Goal: Task Accomplishment & Management: Use online tool/utility

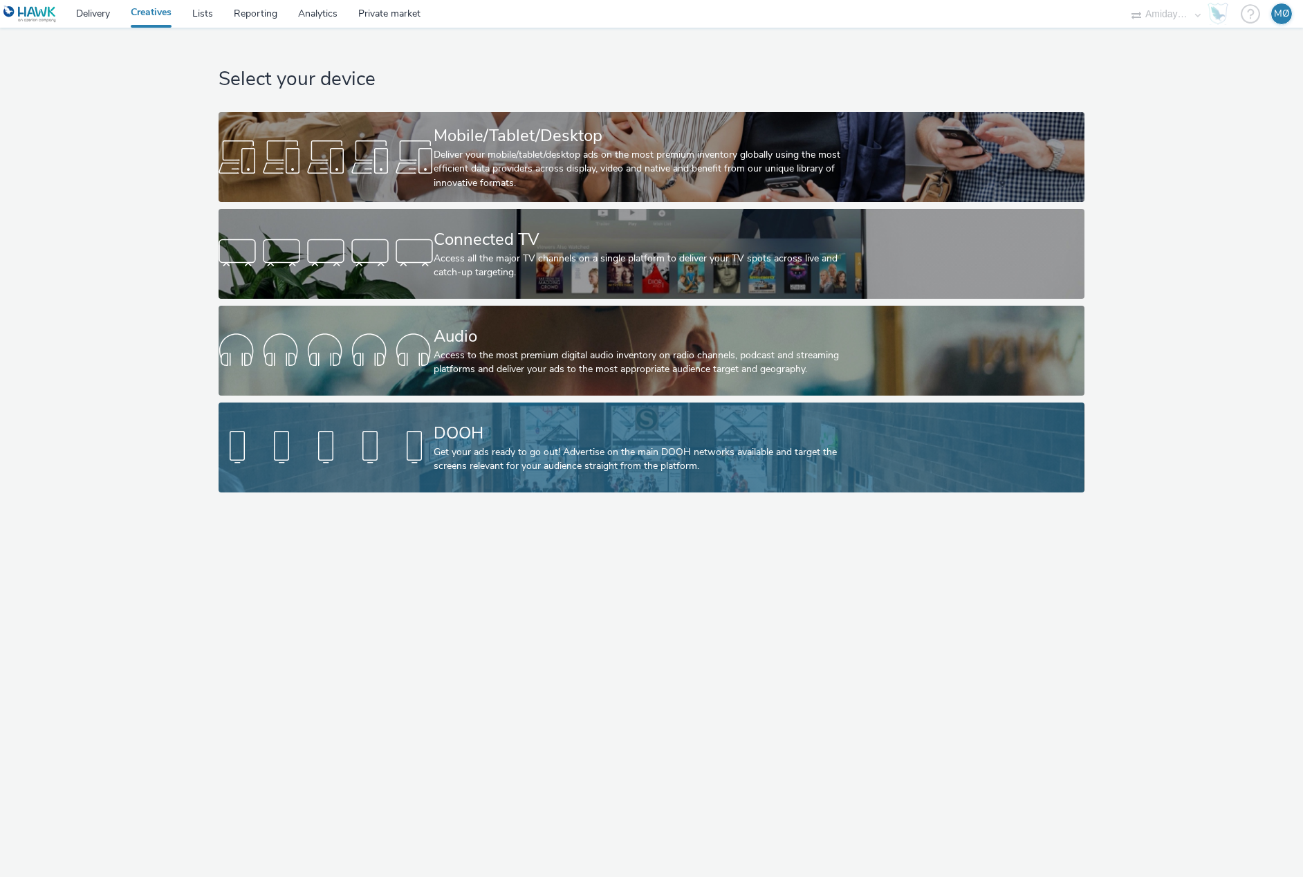
click at [569, 423] on div "DOOH" at bounding box center [649, 433] width 430 height 24
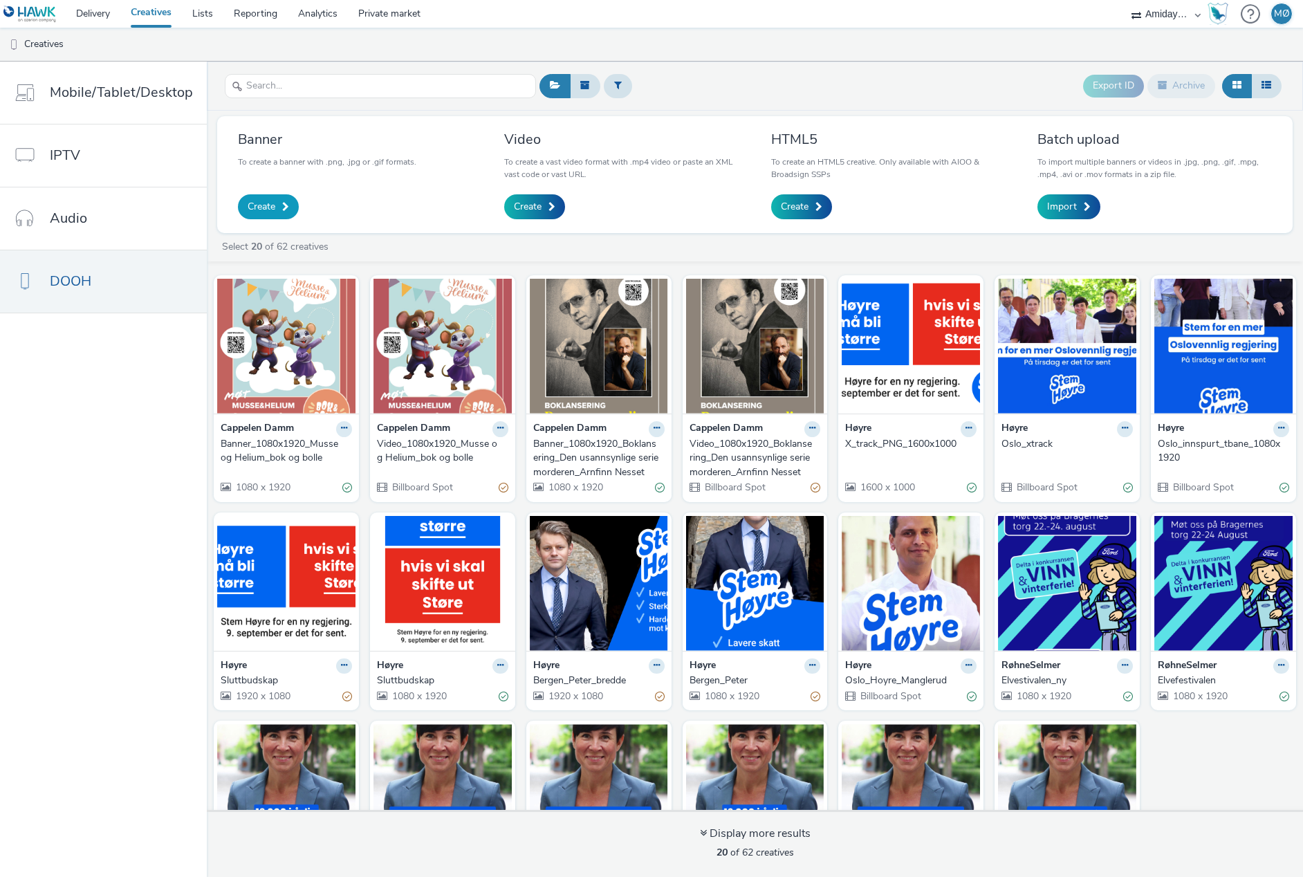
click at [277, 200] on link "Create" at bounding box center [268, 206] width 61 height 25
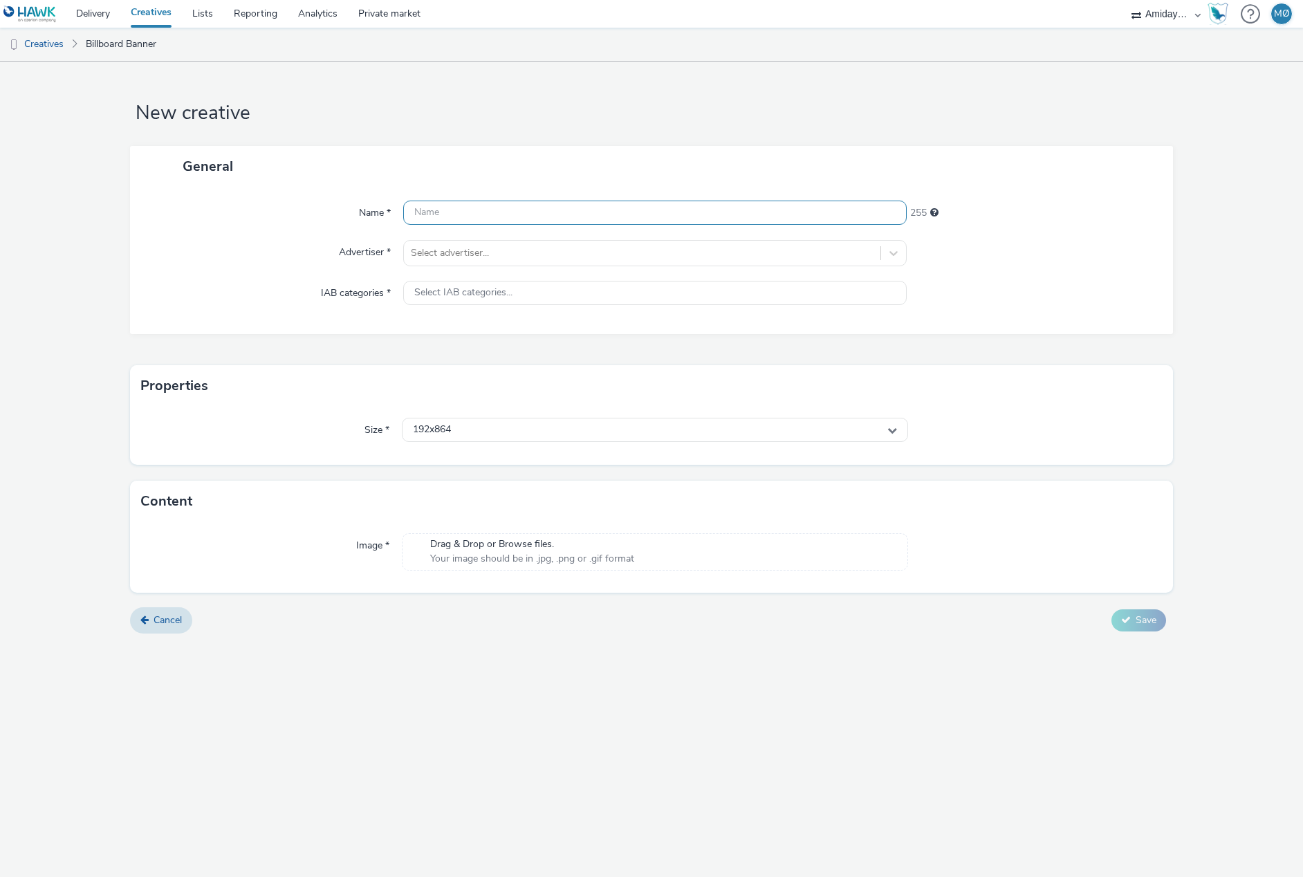
click at [456, 207] on input "text" at bounding box center [655, 213] width 504 height 24
click at [525, 214] on input "Banner_Åsne Seierstad" at bounding box center [655, 213] width 504 height 24
type input "Banner_Åsne Seierstad_Russland fra innsiden"
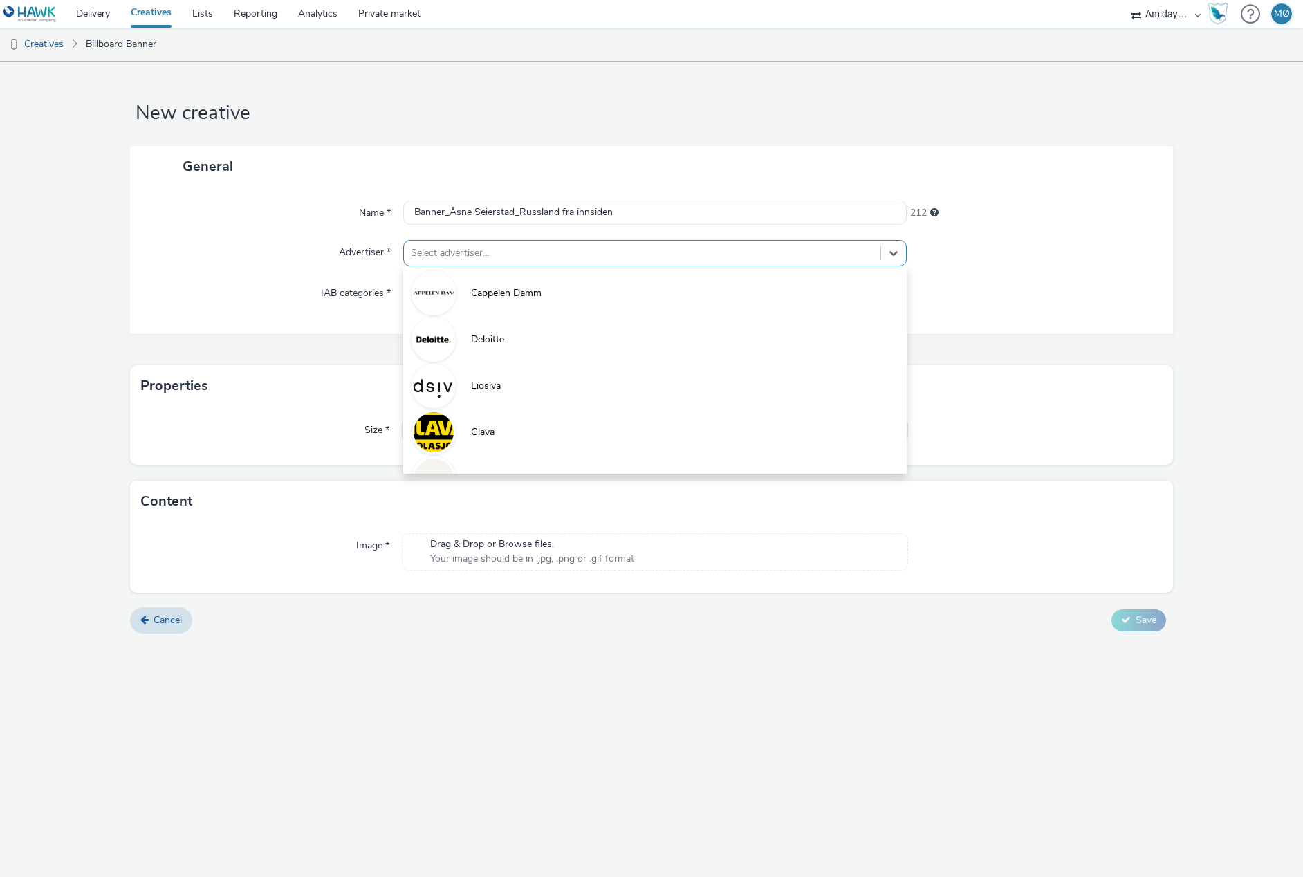
drag, startPoint x: 488, startPoint y: 247, endPoint x: 485, endPoint y: 261, distance: 14.1
click at [488, 247] on div at bounding box center [642, 253] width 463 height 17
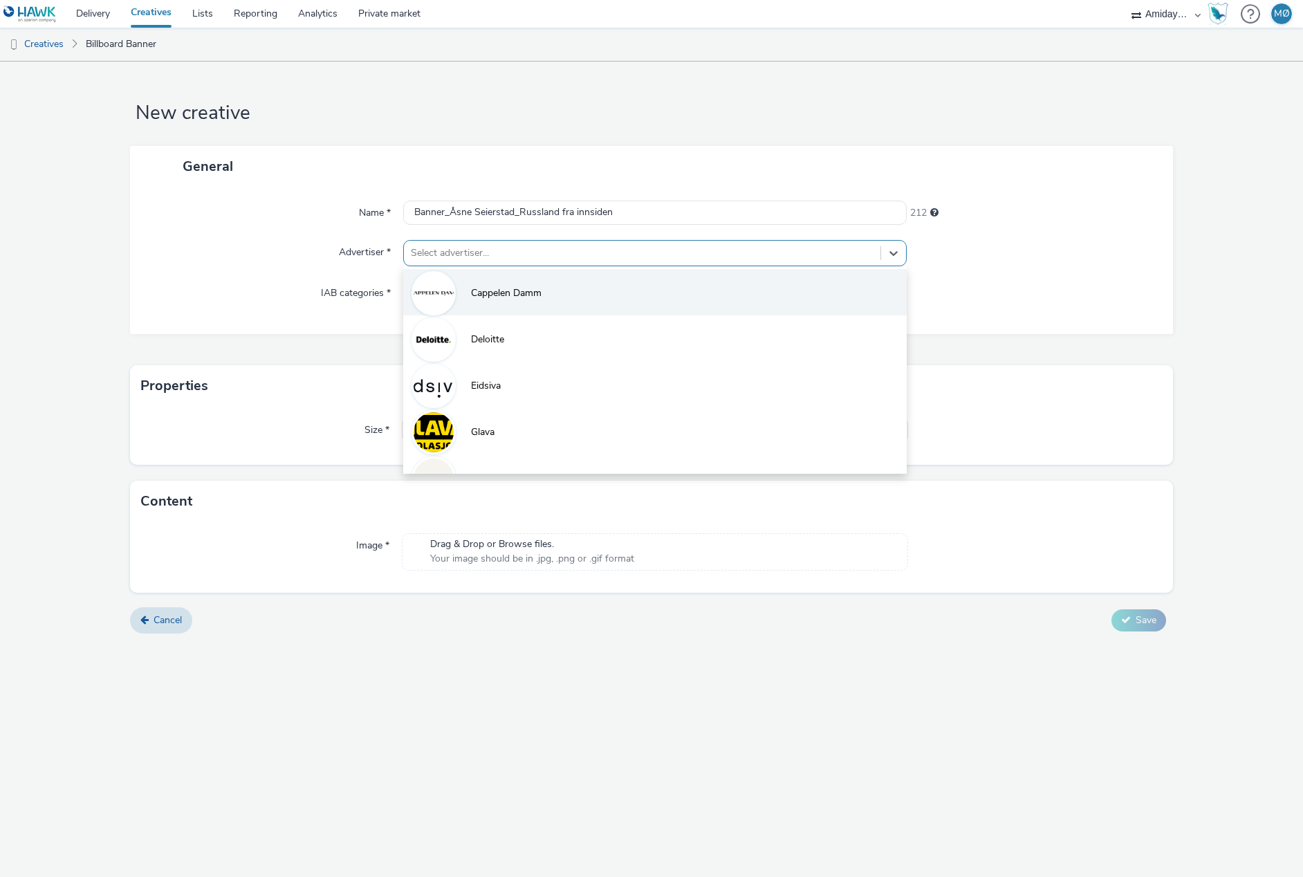
click at [485, 289] on span "Cappelen Damm" at bounding box center [506, 293] width 71 height 14
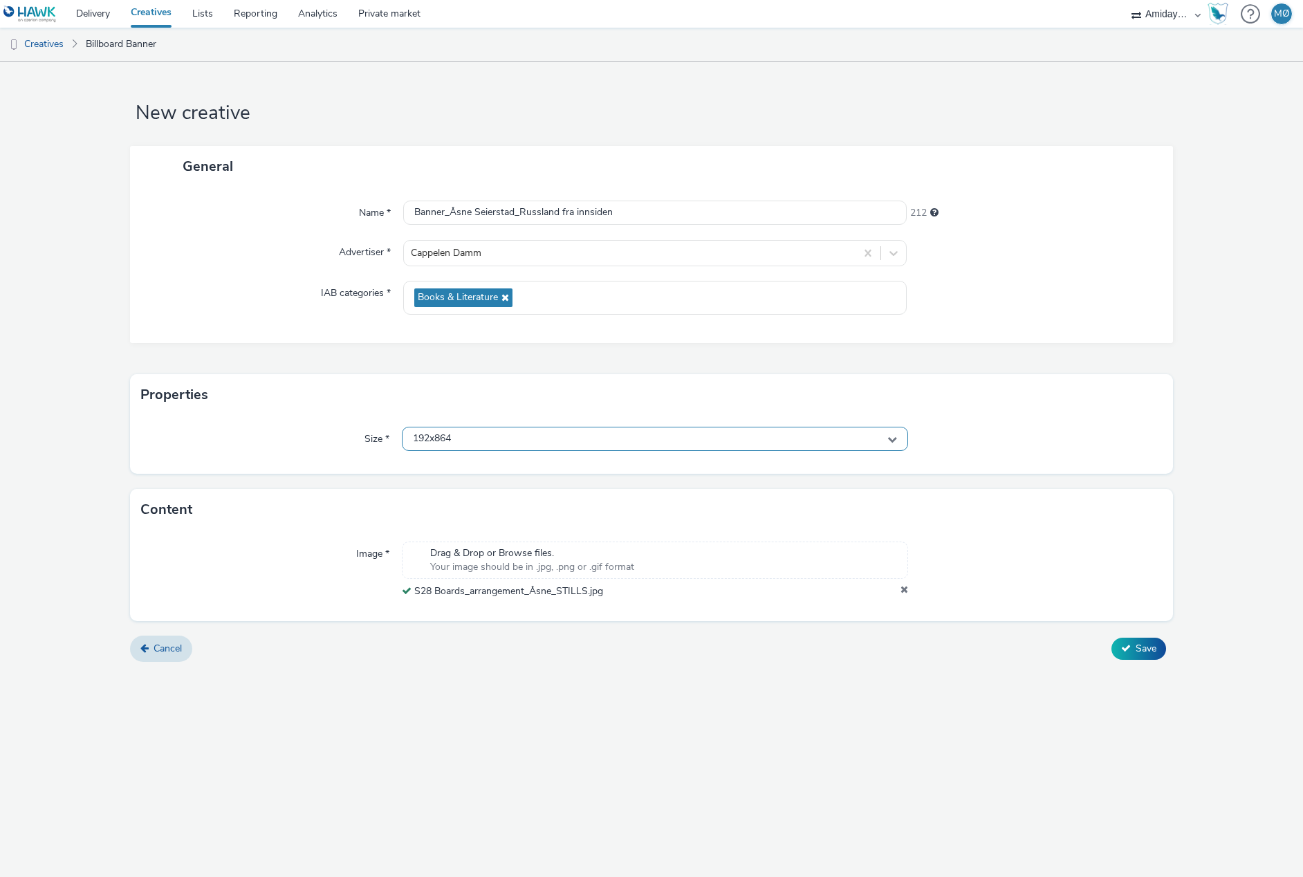
click at [474, 442] on div "192x864" at bounding box center [655, 439] width 507 height 24
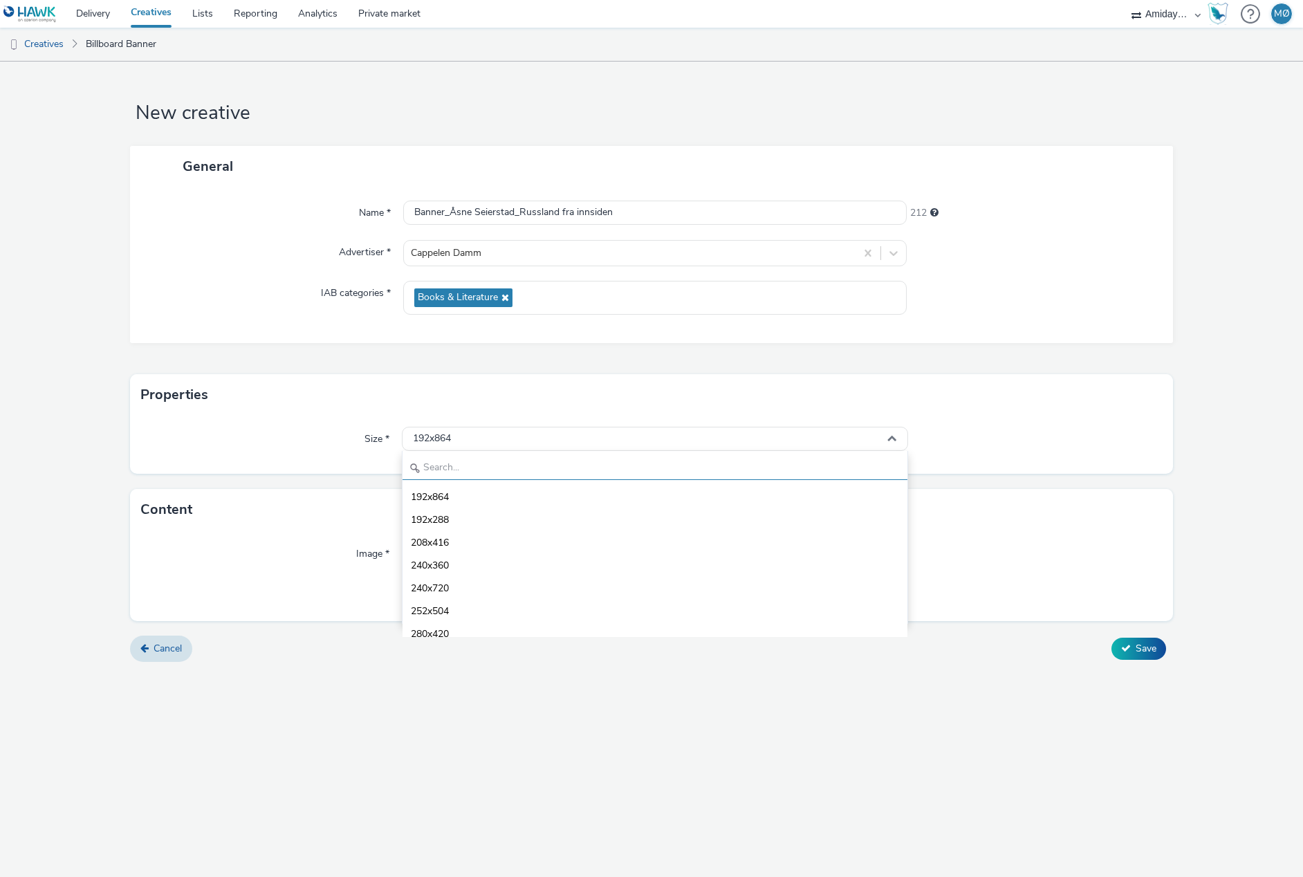
click at [466, 467] on input "text" at bounding box center [655, 468] width 506 height 24
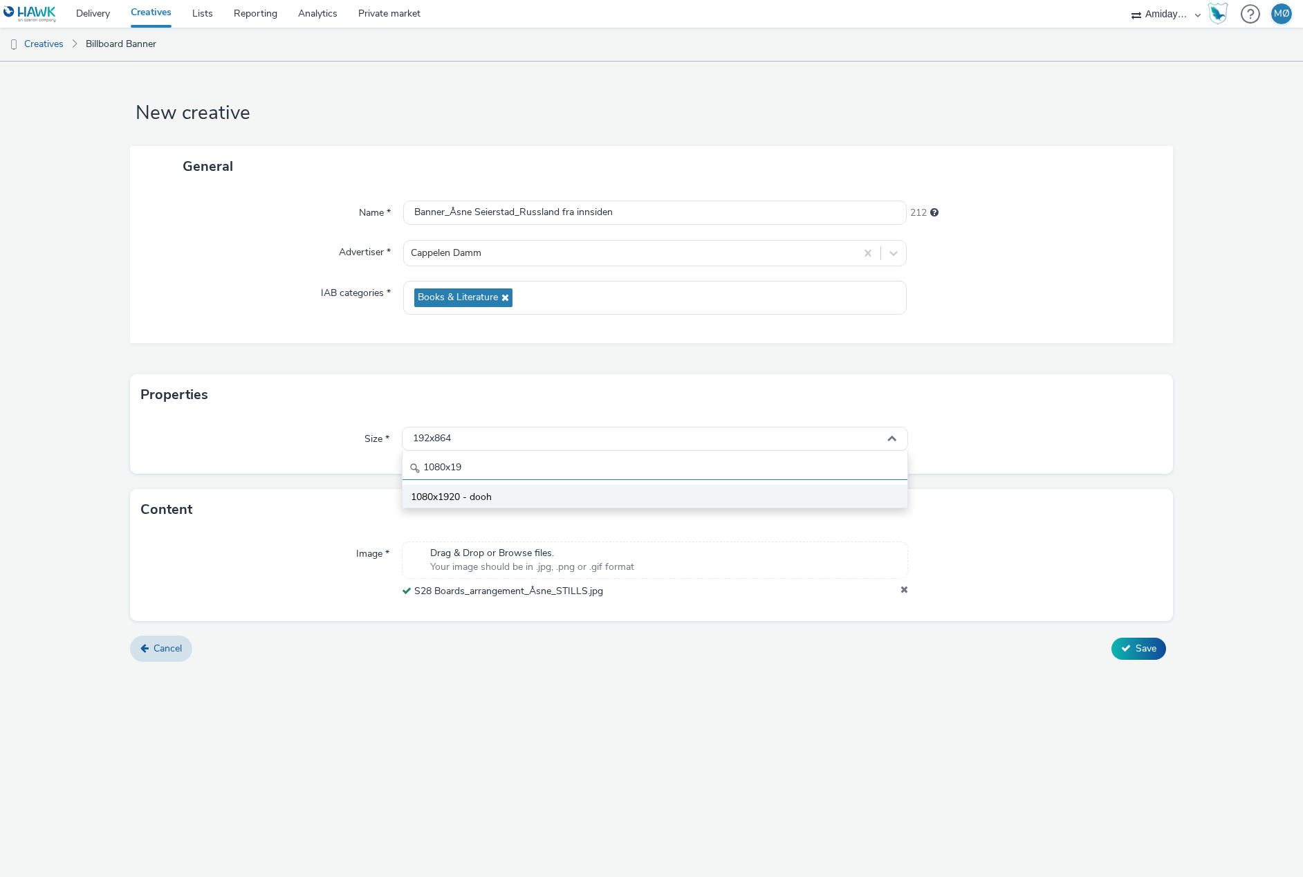
type input "1080x19"
click at [507, 494] on li "1080x1920 - dooh" at bounding box center [655, 496] width 506 height 23
click at [1145, 651] on span "Save" at bounding box center [1145, 648] width 21 height 13
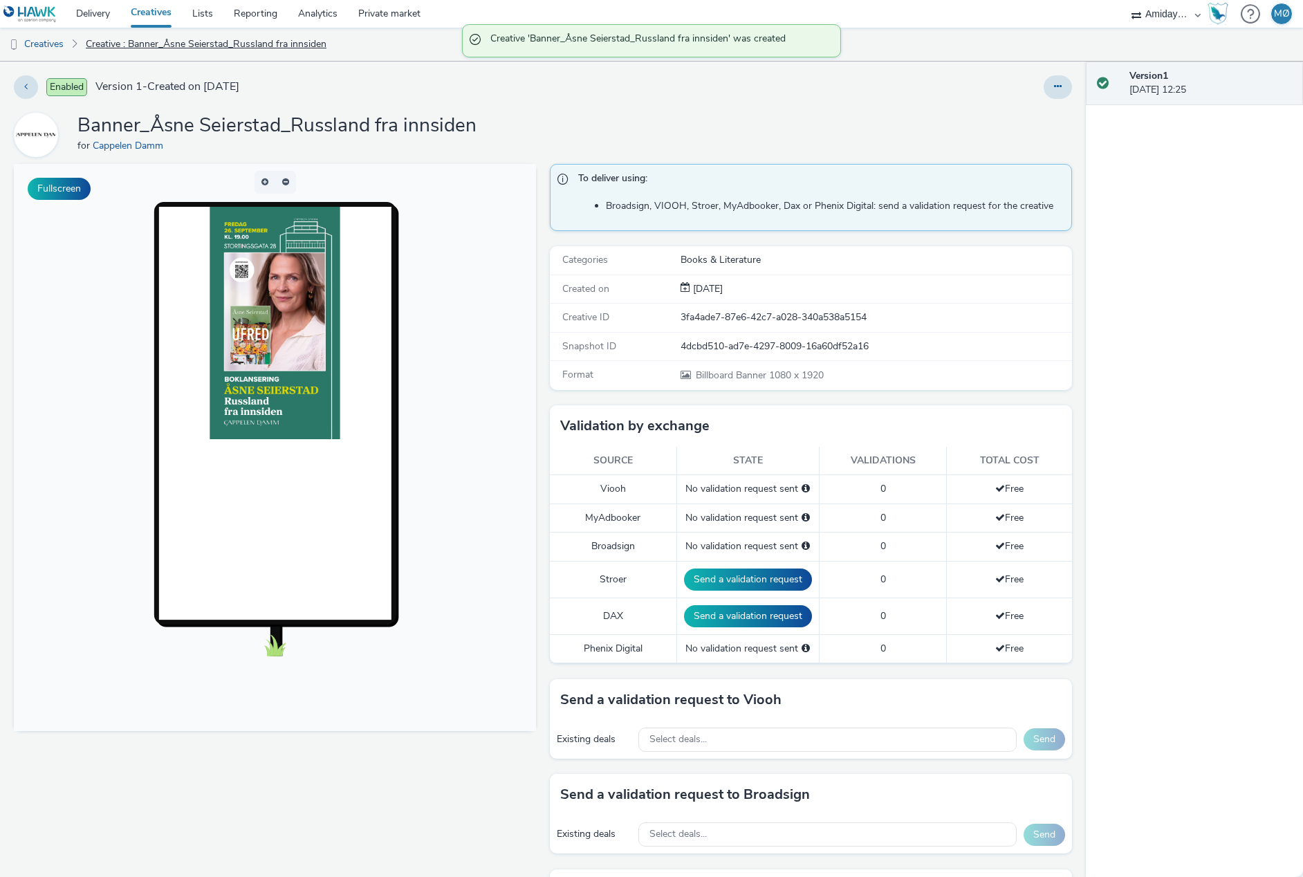
click at [112, 46] on link "Creative : Banner_Åsne Seierstad_Russland fra innsiden" at bounding box center [206, 44] width 254 height 33
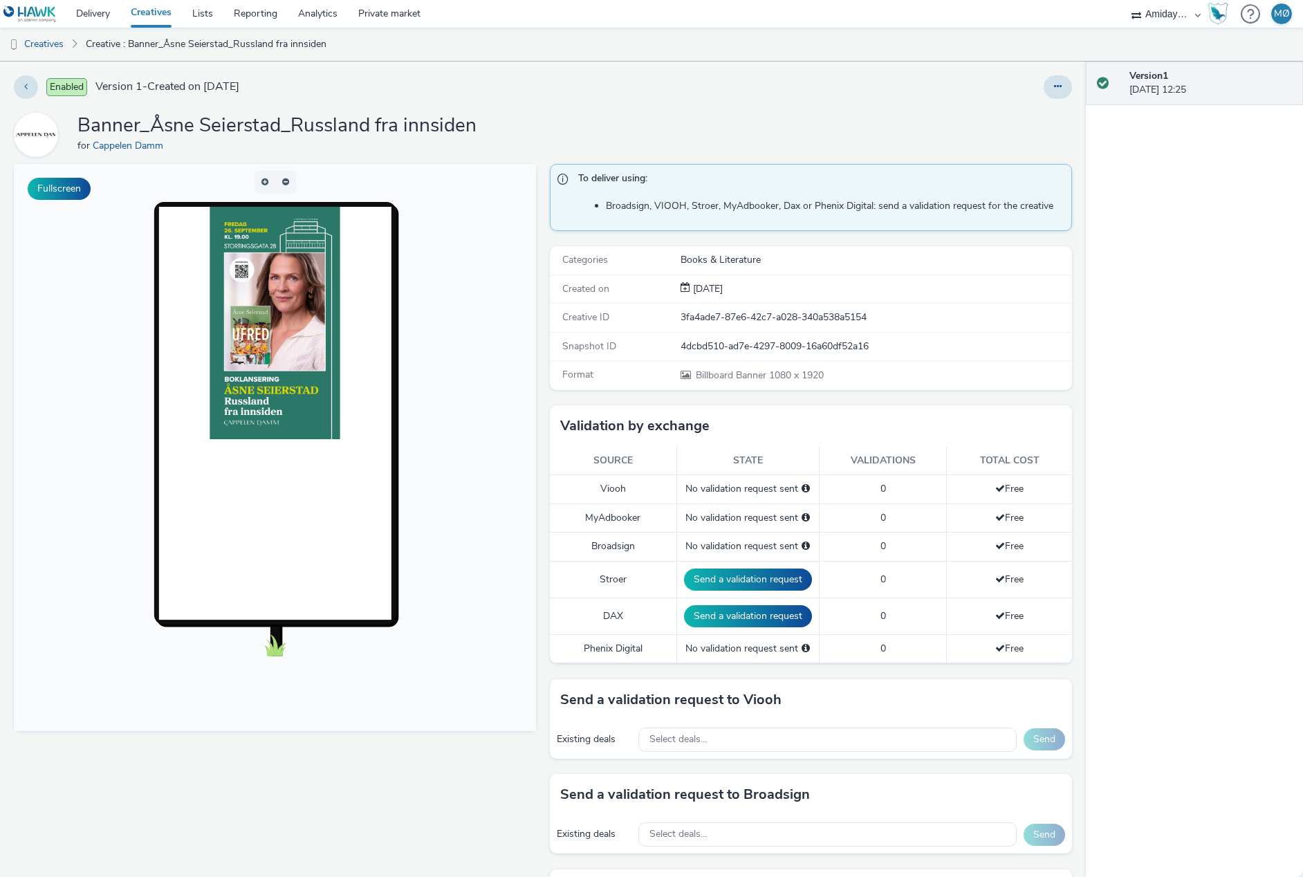
click at [117, 122] on h1 "Banner_Åsne Seierstad_Russland fra innsiden" at bounding box center [276, 126] width 399 height 26
copy h1 "Banner_Åsne Seierstad_Russland fra innsiden"
click at [31, 44] on link "Creatives" at bounding box center [35, 44] width 71 height 33
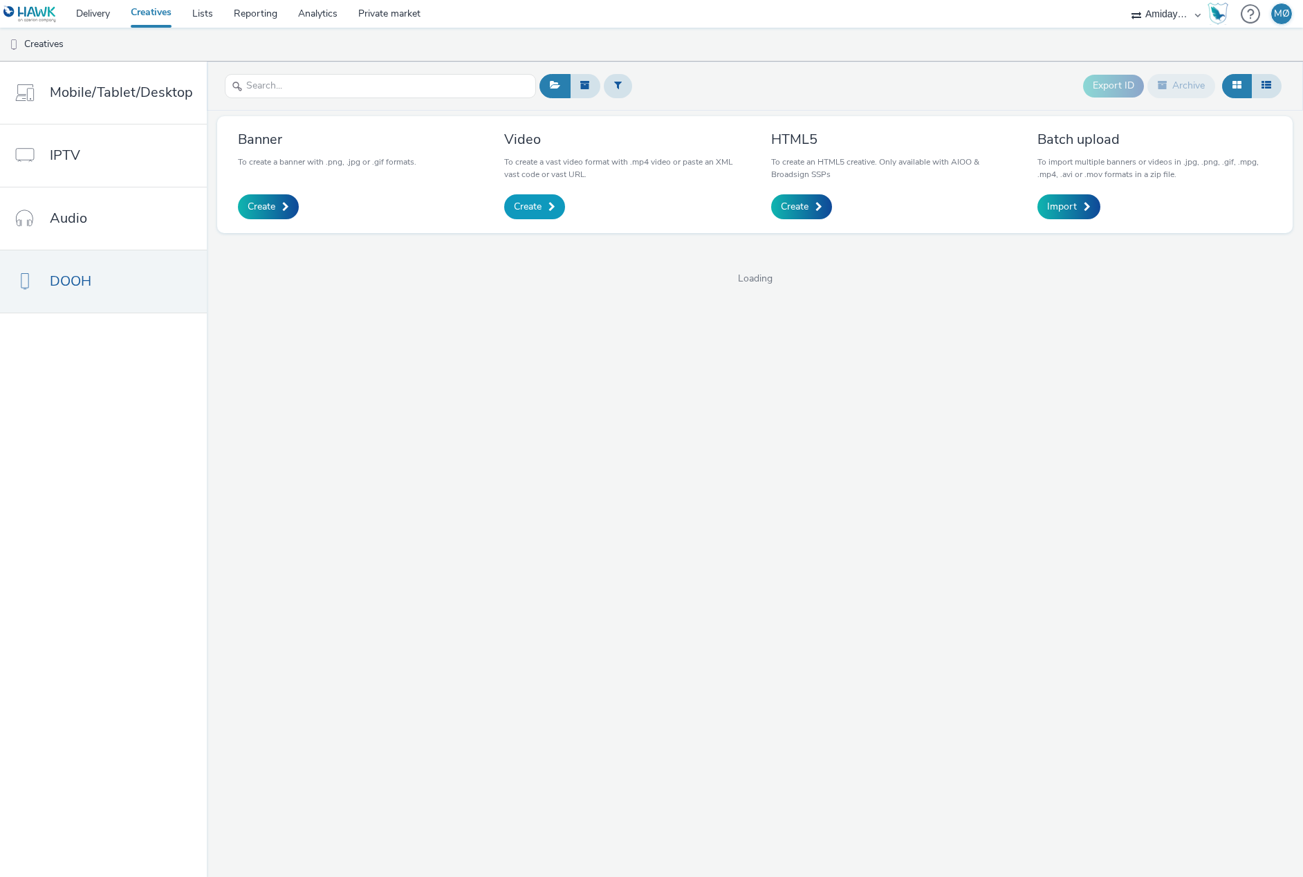
click at [550, 212] on link "Create" at bounding box center [534, 206] width 61 height 25
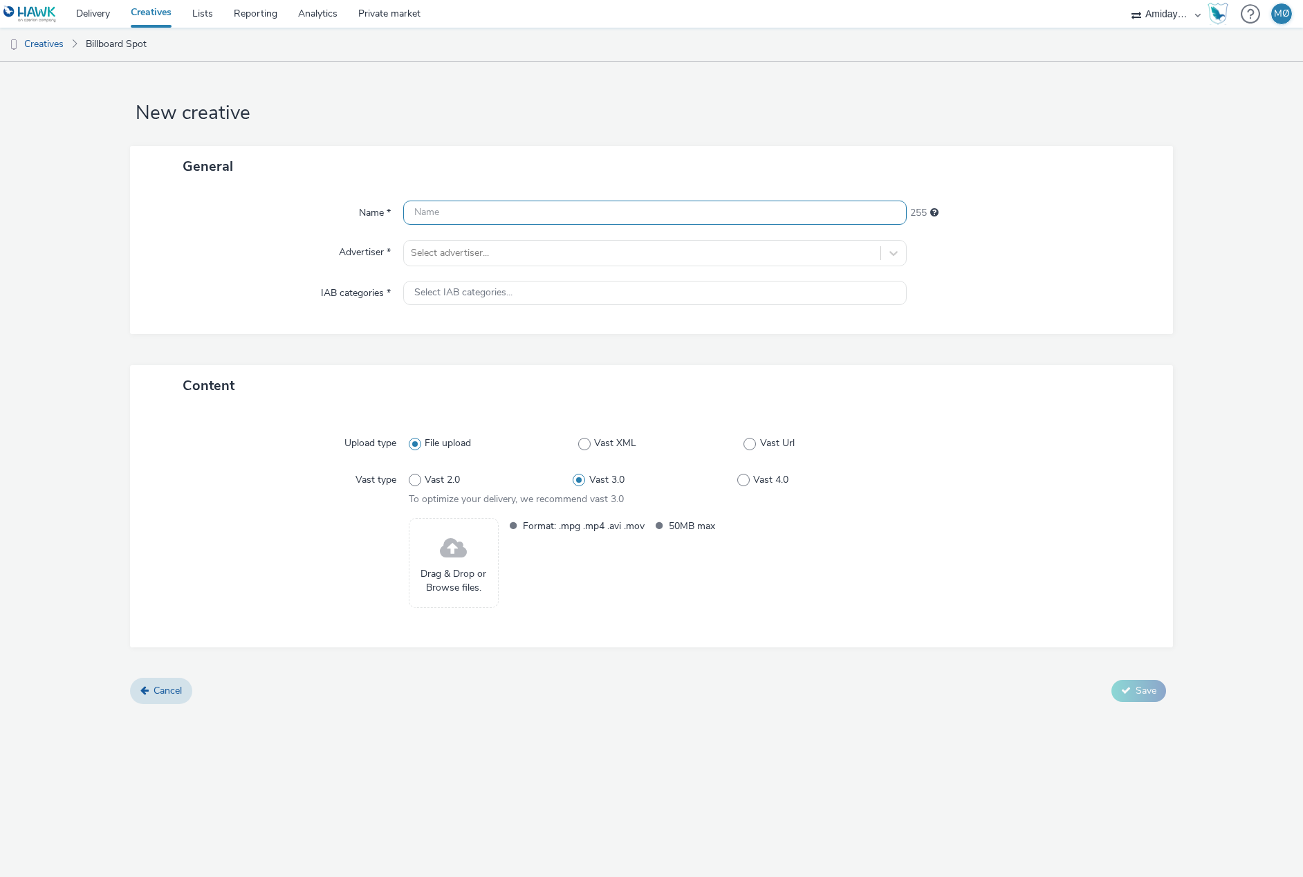
click at [529, 214] on input "text" at bounding box center [655, 213] width 504 height 24
paste input "Banner_Åsne Seierstad_Russland fra innsiden"
click at [512, 249] on div at bounding box center [642, 253] width 463 height 17
drag, startPoint x: 445, startPoint y: 212, endPoint x: 391, endPoint y: 209, distance: 53.4
click at [391, 209] on div "Name * Banner_Åsne Seierstad_Russland fra innsiden 212" at bounding box center [651, 213] width 1014 height 25
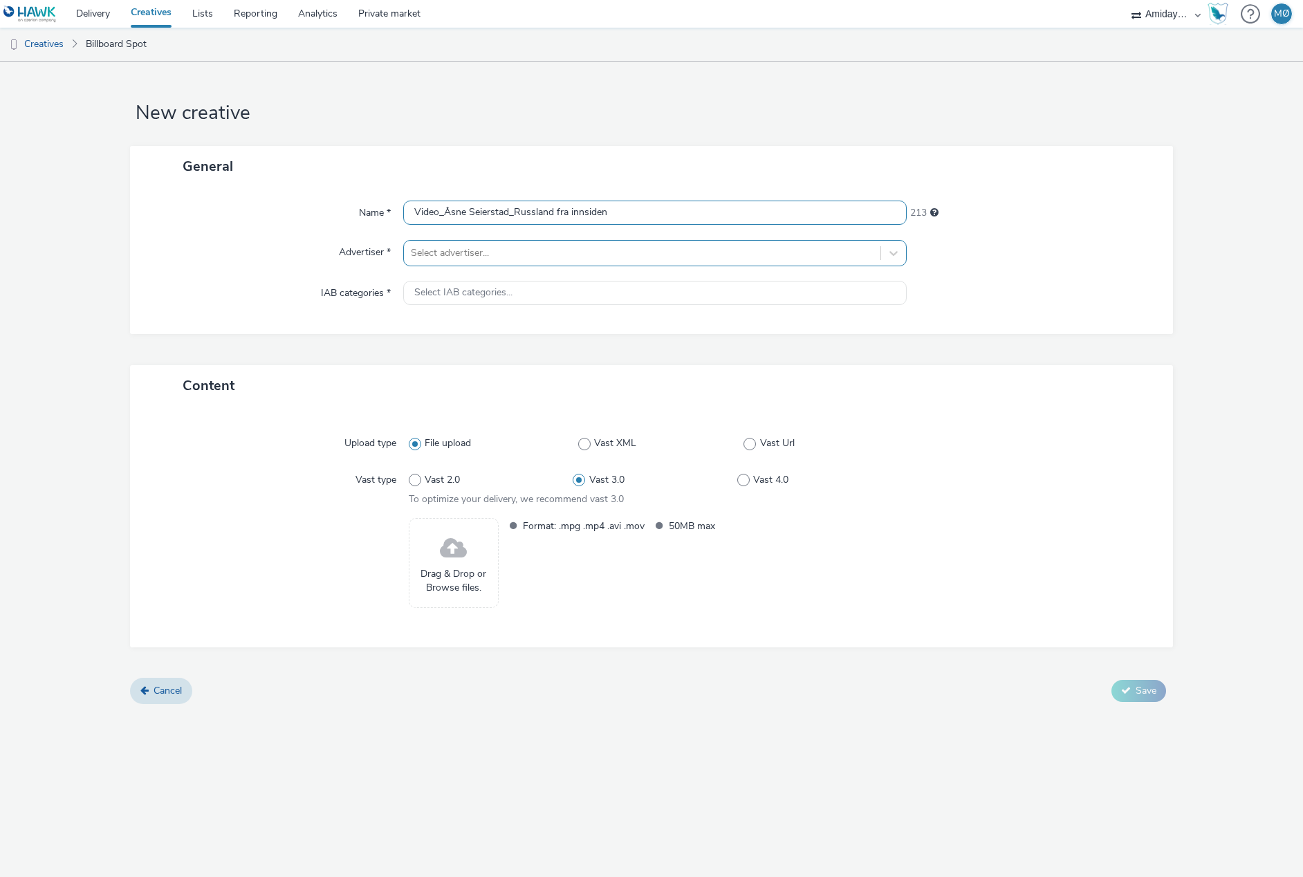
type input "Video_Åsne Seierstad_Russland fra innsiden"
click at [420, 250] on div at bounding box center [642, 253] width 463 height 17
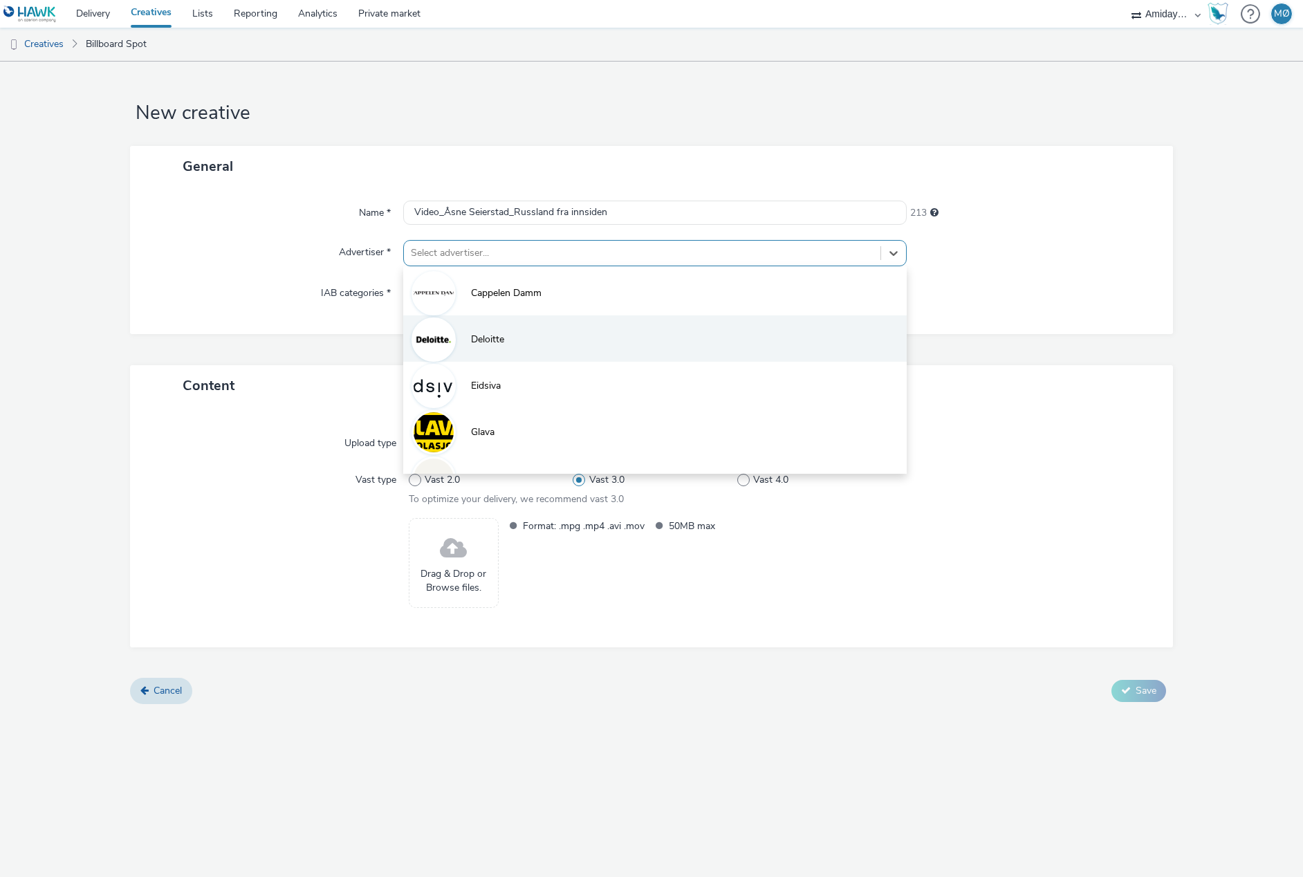
click at [557, 317] on li "Deloitte" at bounding box center [655, 338] width 504 height 46
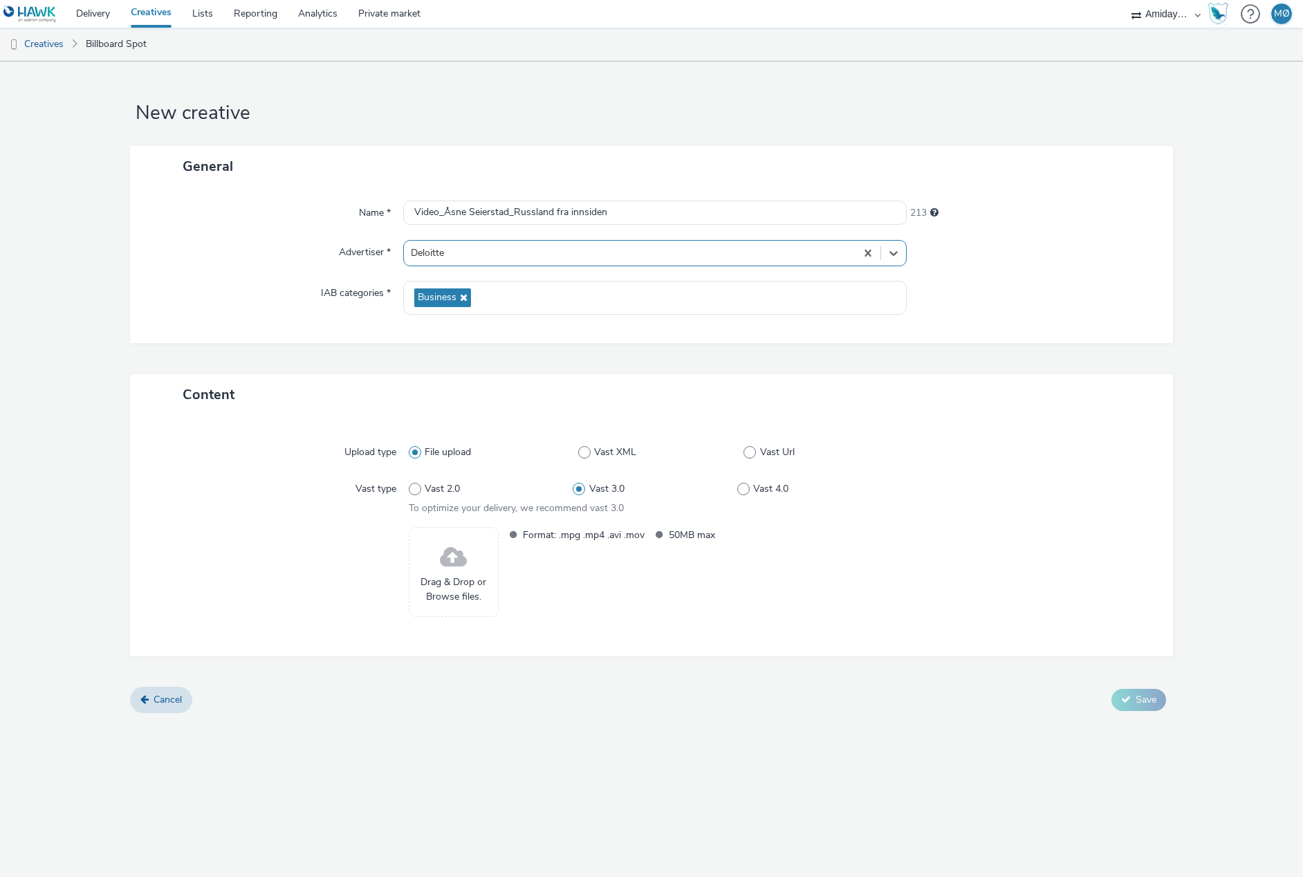
click at [520, 254] on div at bounding box center [630, 253] width 438 height 17
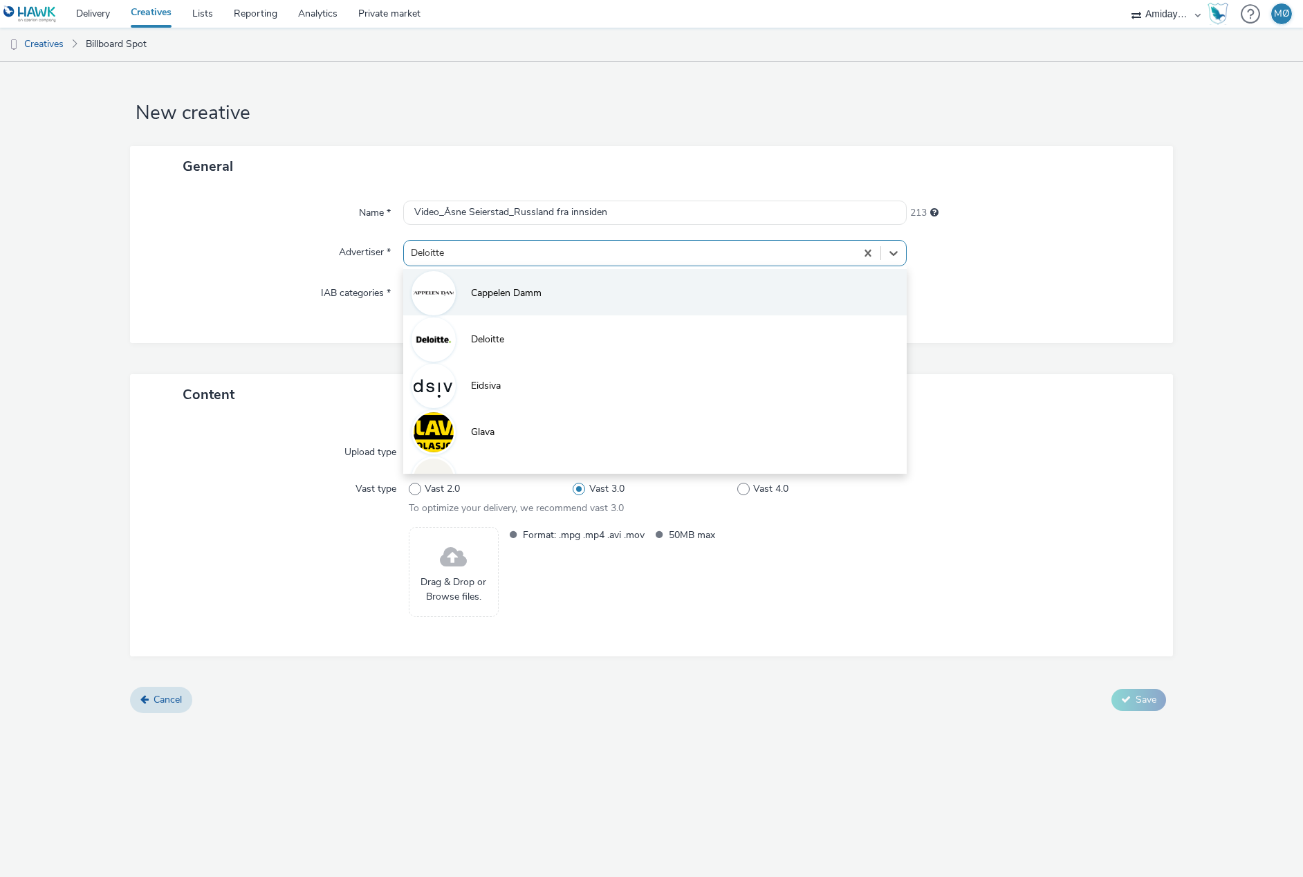
click at [502, 306] on li "Cappelen Damm" at bounding box center [655, 292] width 504 height 46
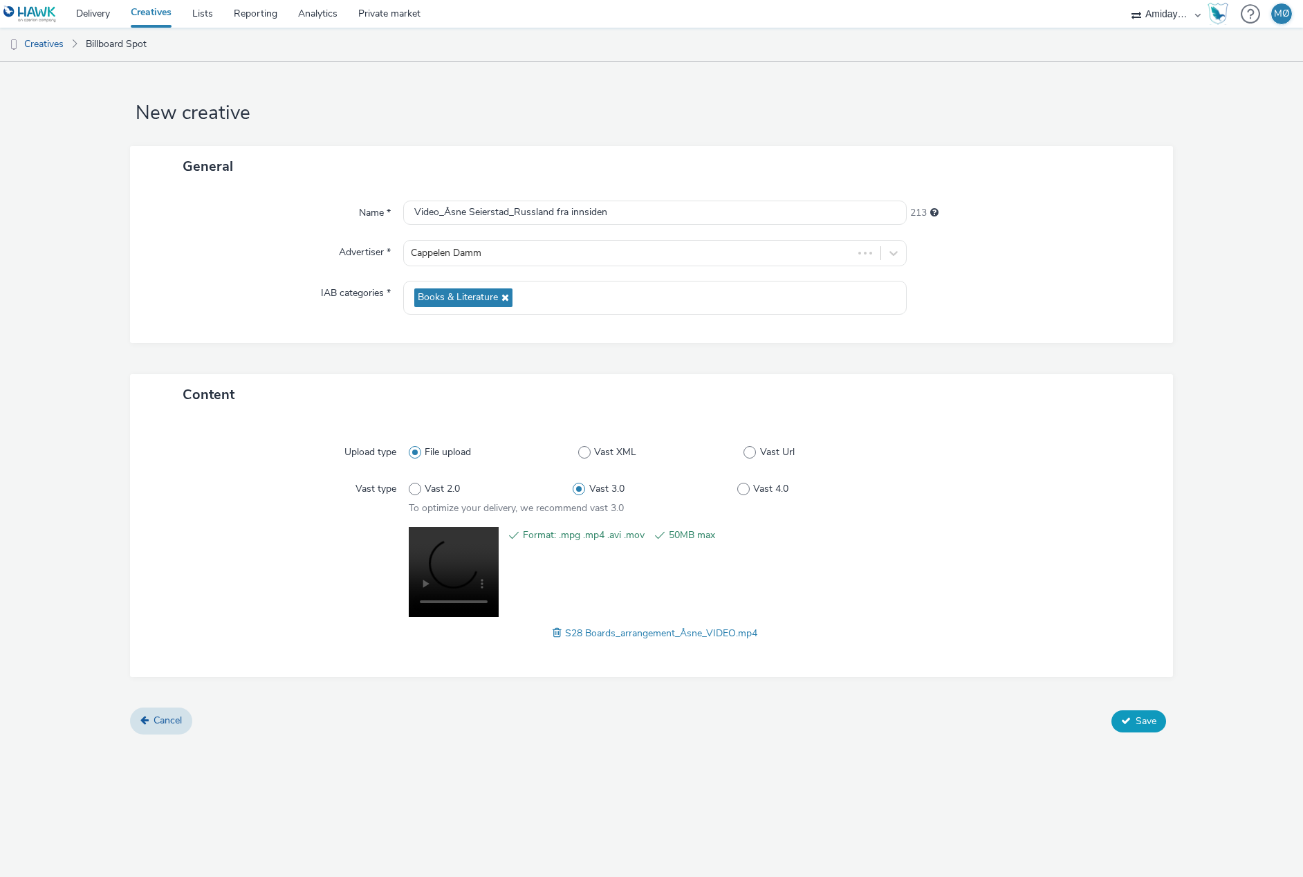
click at [1138, 710] on button "Save" at bounding box center [1138, 721] width 55 height 22
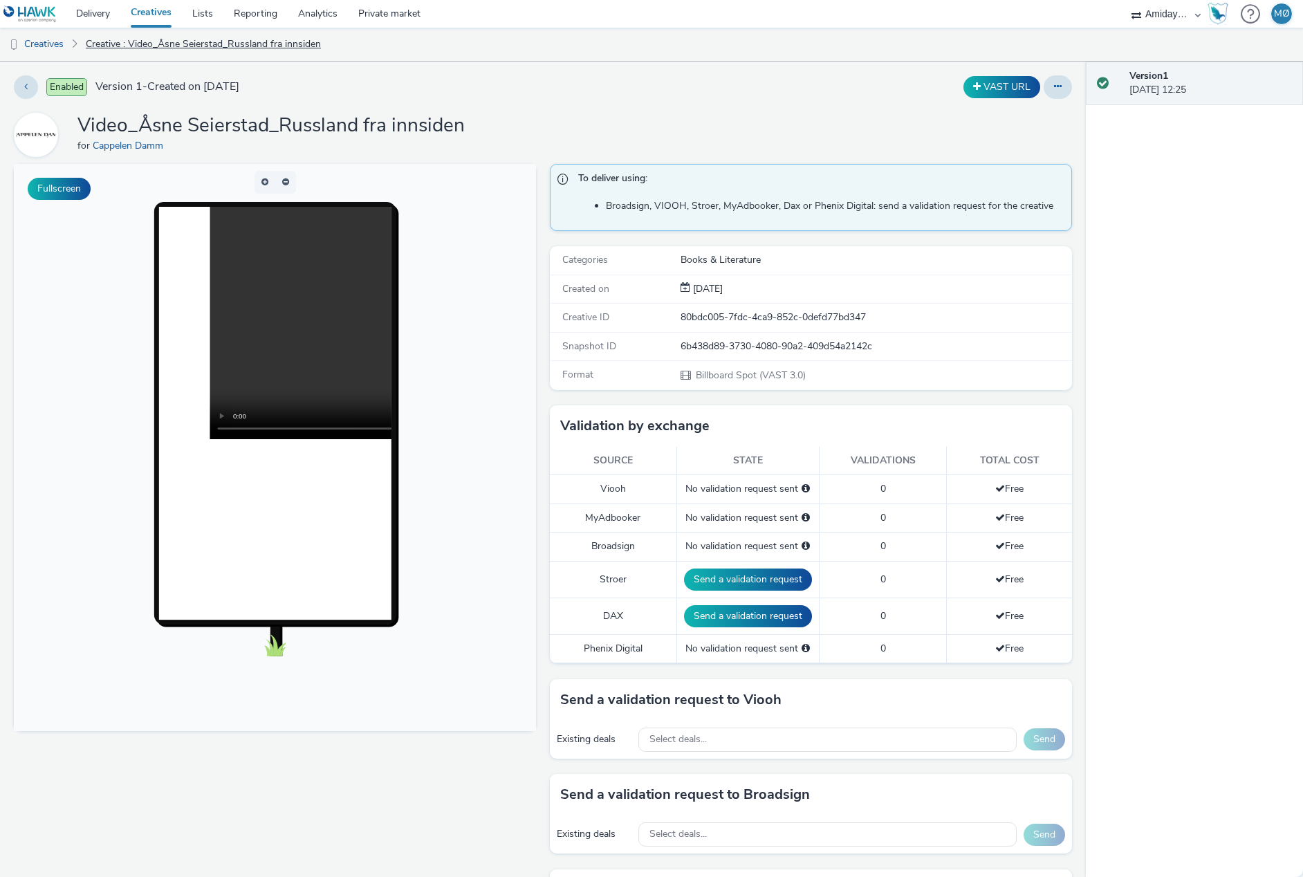
click at [120, 45] on link "Creative : Video_Åsne Seierstad_Russland fra innsiden" at bounding box center [203, 44] width 249 height 33
click at [50, 42] on link "Creatives" at bounding box center [35, 44] width 71 height 33
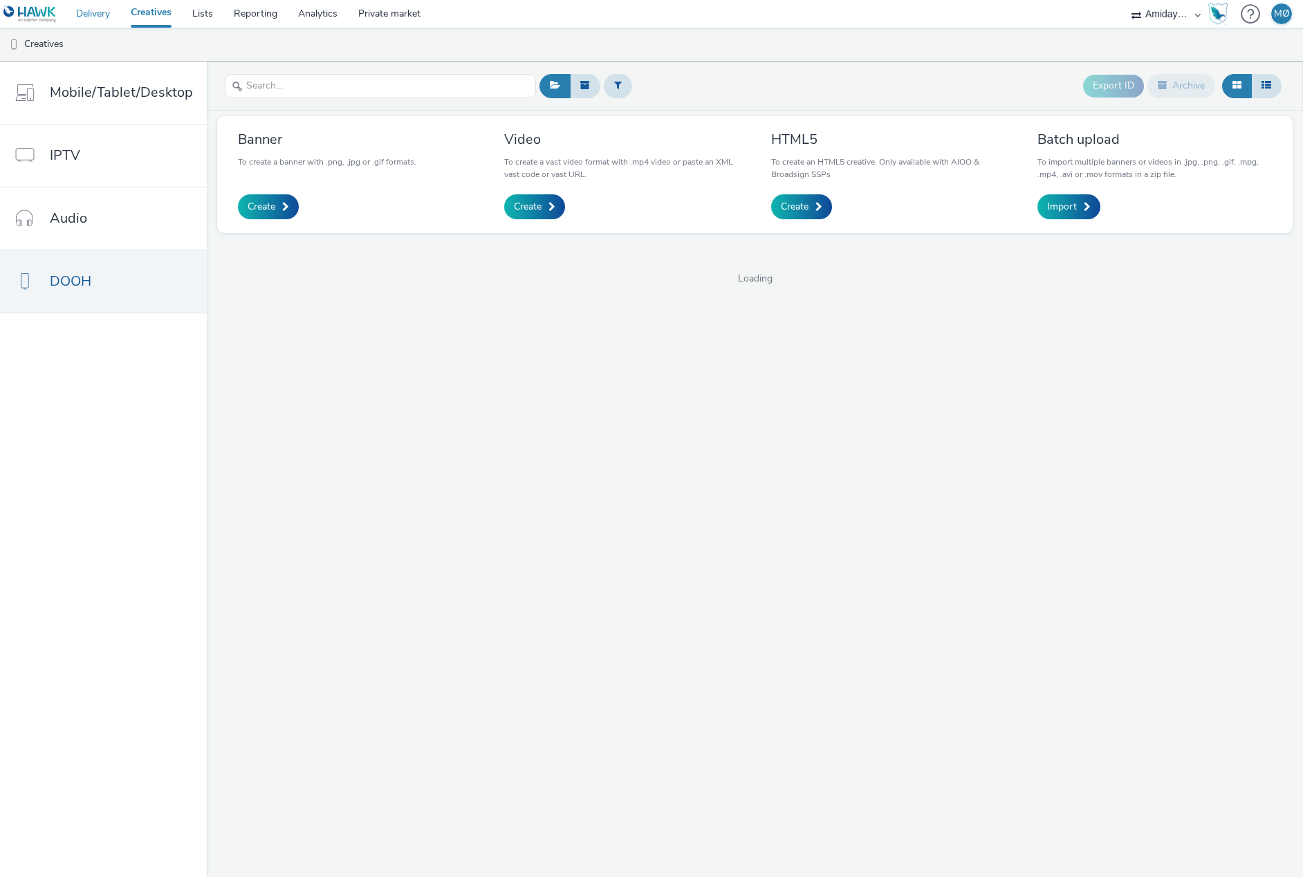
click at [98, 11] on link "Delivery" at bounding box center [93, 14] width 55 height 28
